Goal: Information Seeking & Learning: Check status

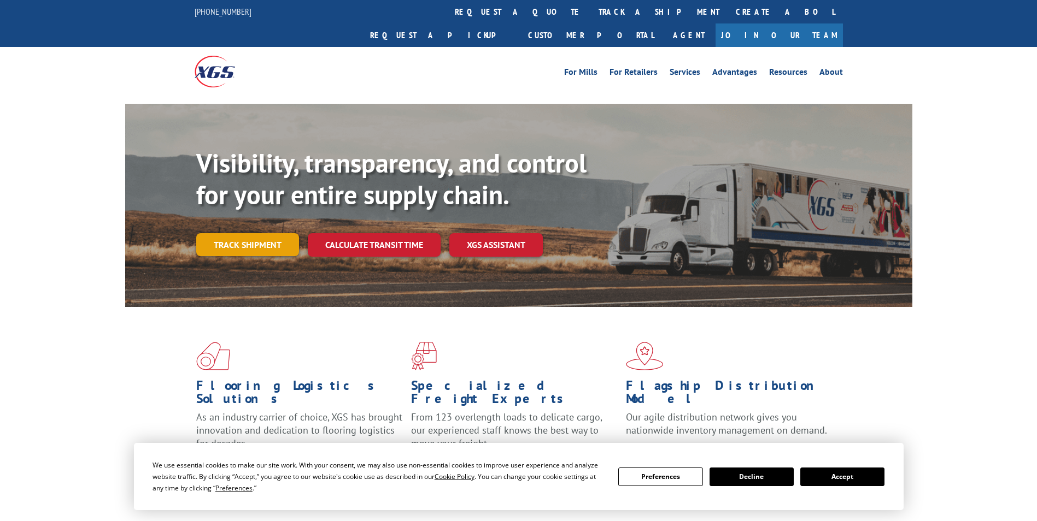
click at [228, 233] on link "Track shipment" at bounding box center [247, 244] width 103 height 23
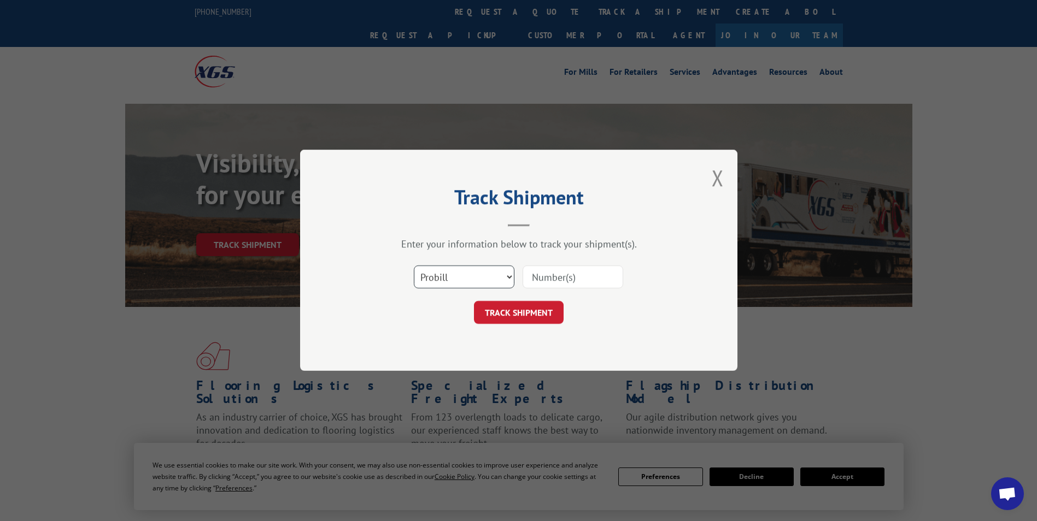
click at [449, 283] on select "Select category... Probill BOL PO" at bounding box center [464, 277] width 101 height 23
select select "bol"
click at [414, 266] on select "Select category... Probill BOL PO" at bounding box center [464, 277] width 101 height 23
click at [539, 280] on input at bounding box center [573, 277] width 101 height 23
paste input "5020665"
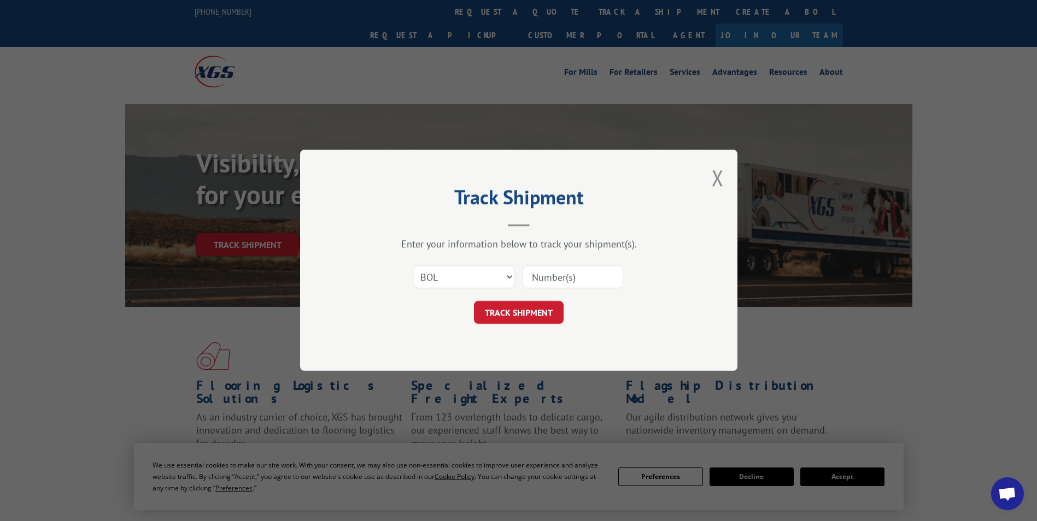
type input "5020665"
click button "TRACK SHIPMENT" at bounding box center [519, 313] width 90 height 23
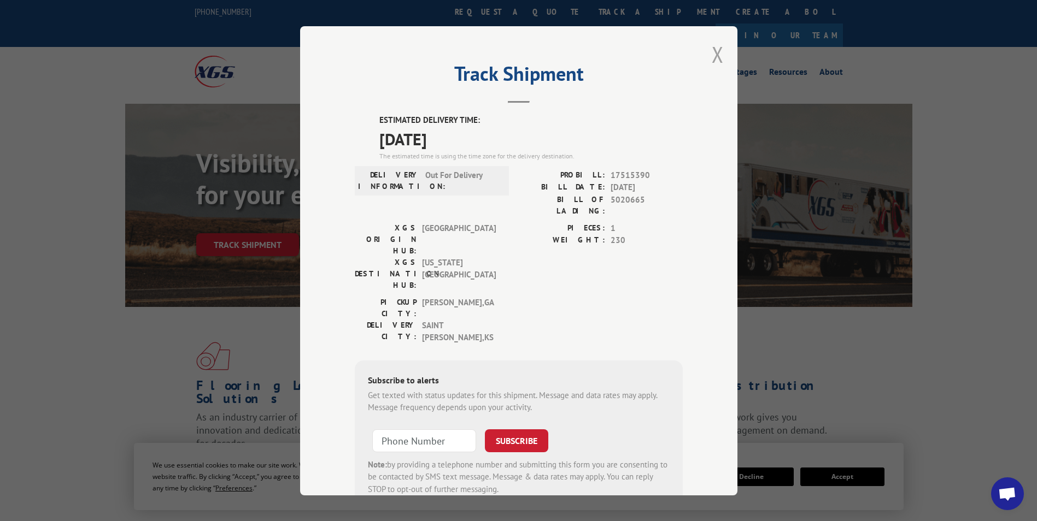
click at [714, 58] on button "Close modal" at bounding box center [718, 54] width 12 height 29
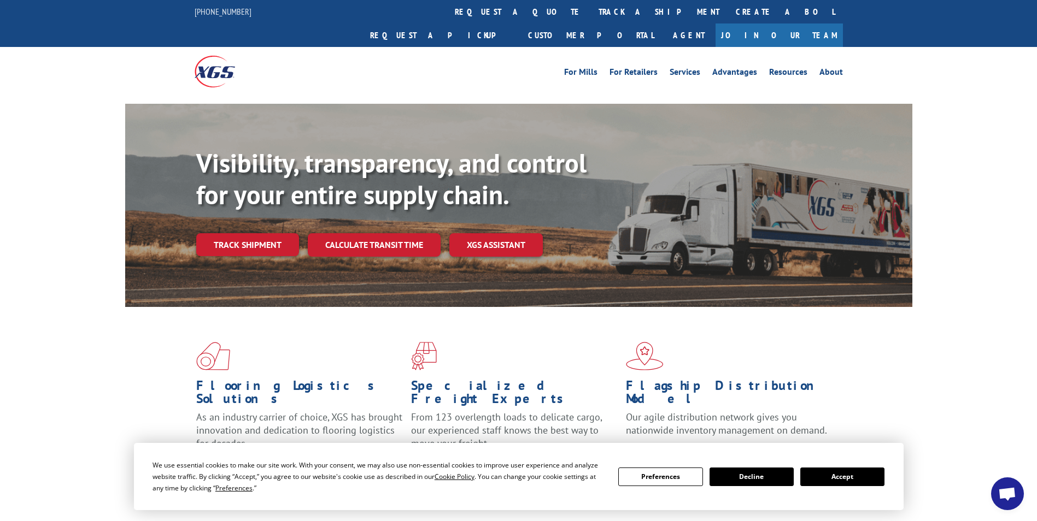
click at [835, 477] on button "Accept" at bounding box center [842, 477] width 84 height 19
